Goal: Find specific page/section: Find specific page/section

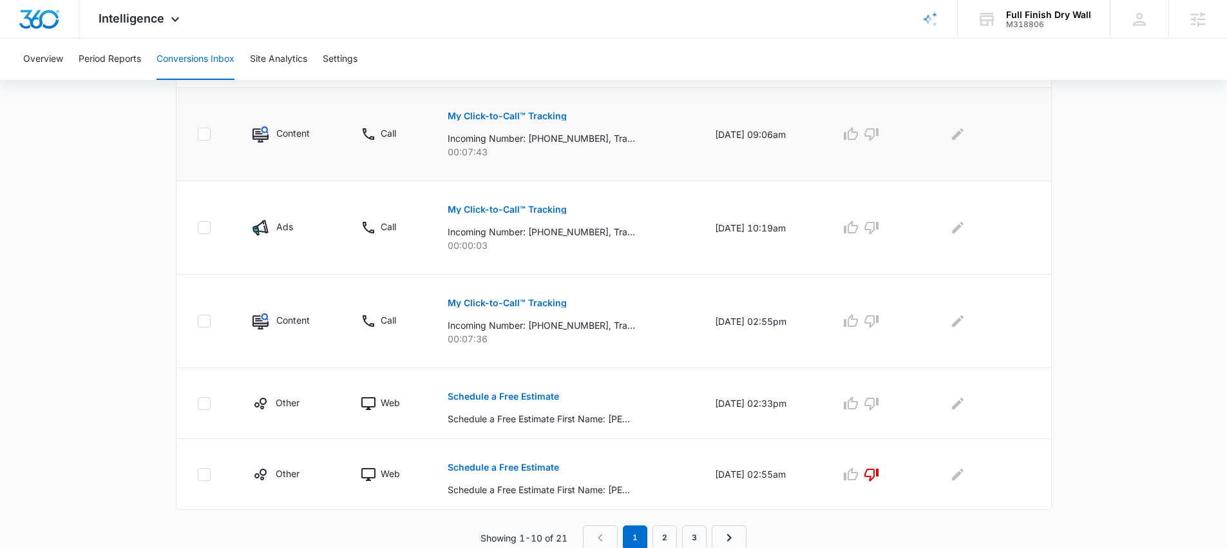
scroll to position [742, 0]
click at [1027, 24] on div "M318806" at bounding box center [1048, 24] width 85 height 9
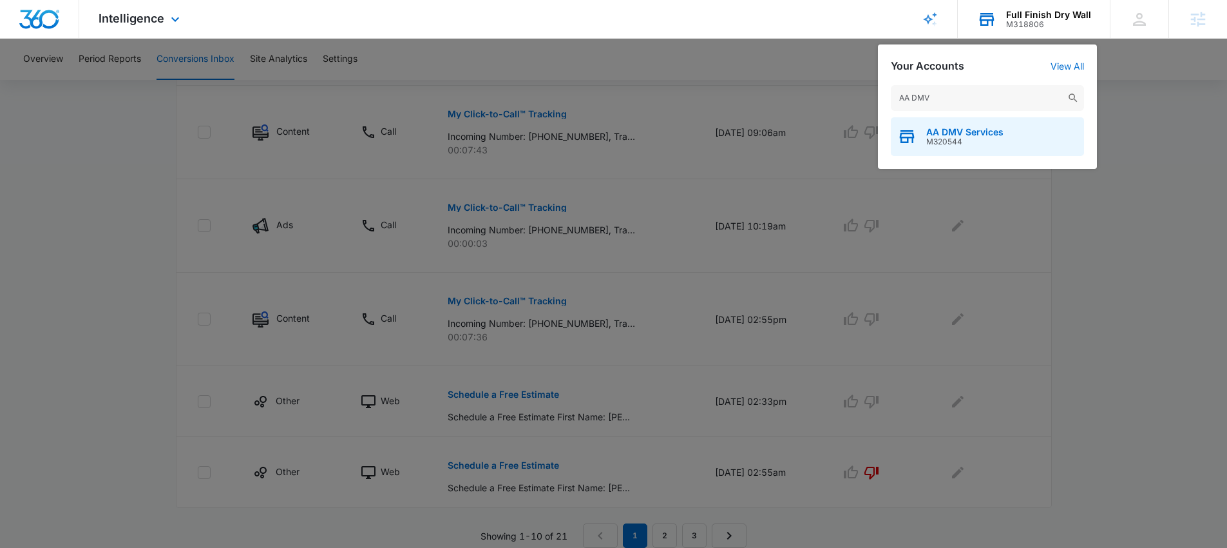
type input "AA DMV"
click at [970, 138] on span "M320544" at bounding box center [964, 141] width 77 height 9
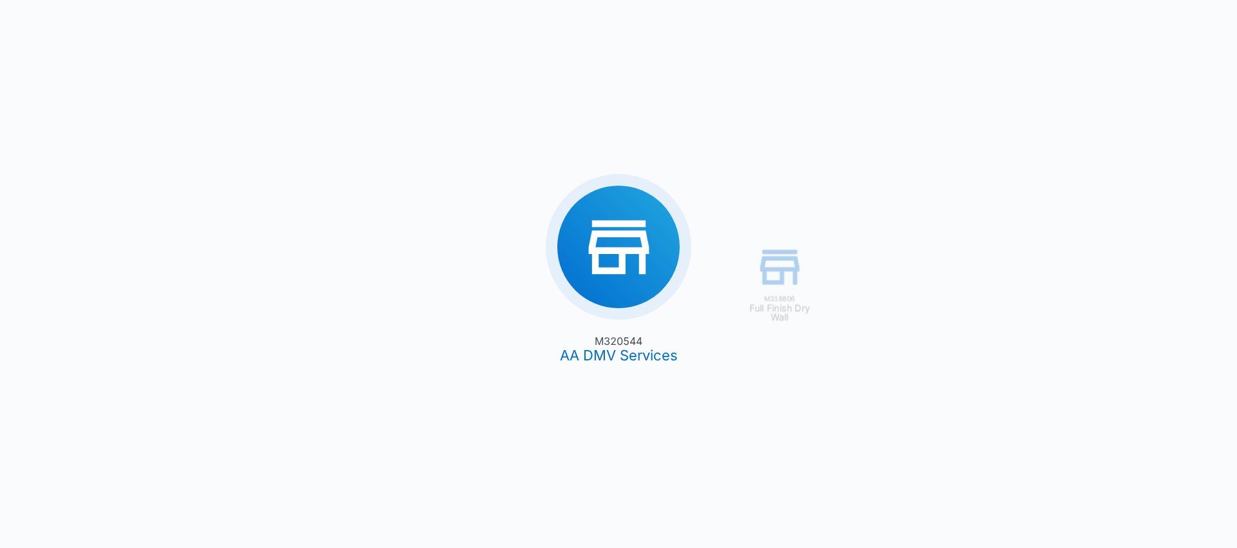
type input "[DATE]"
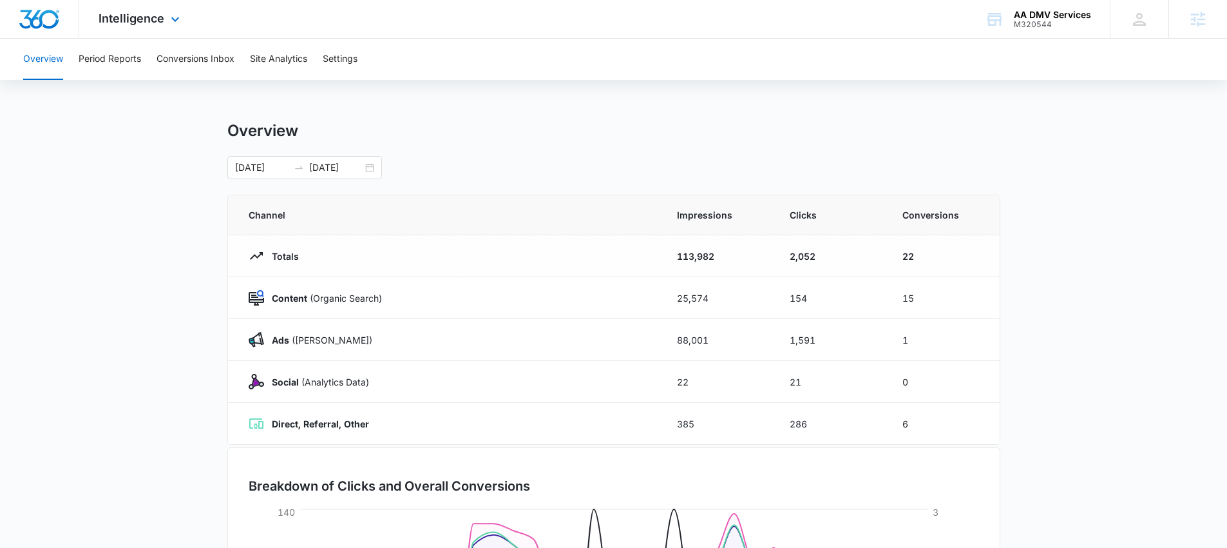
click at [130, 27] on div "Intelligence Apps Reputation Websites Forms CRM Email Social POS Content Ads In…" at bounding box center [140, 19] width 123 height 38
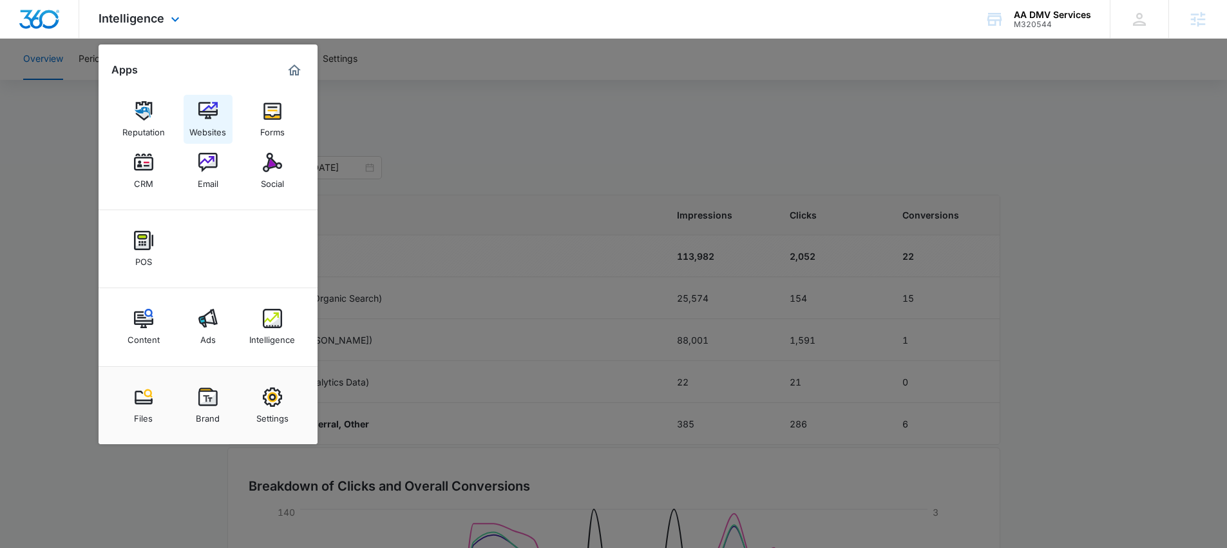
click at [207, 117] on img at bounding box center [207, 110] width 19 height 19
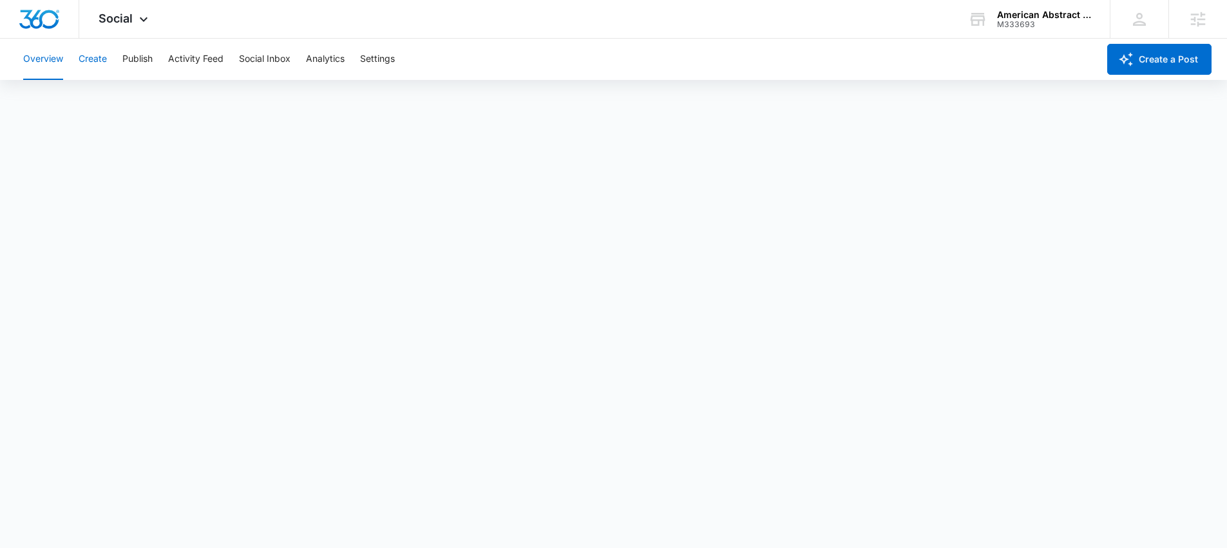
click at [98, 63] on button "Create" at bounding box center [93, 59] width 28 height 41
click at [135, 59] on button "Publish" at bounding box center [137, 59] width 30 height 41
